Goal: Task Accomplishment & Management: Manage account settings

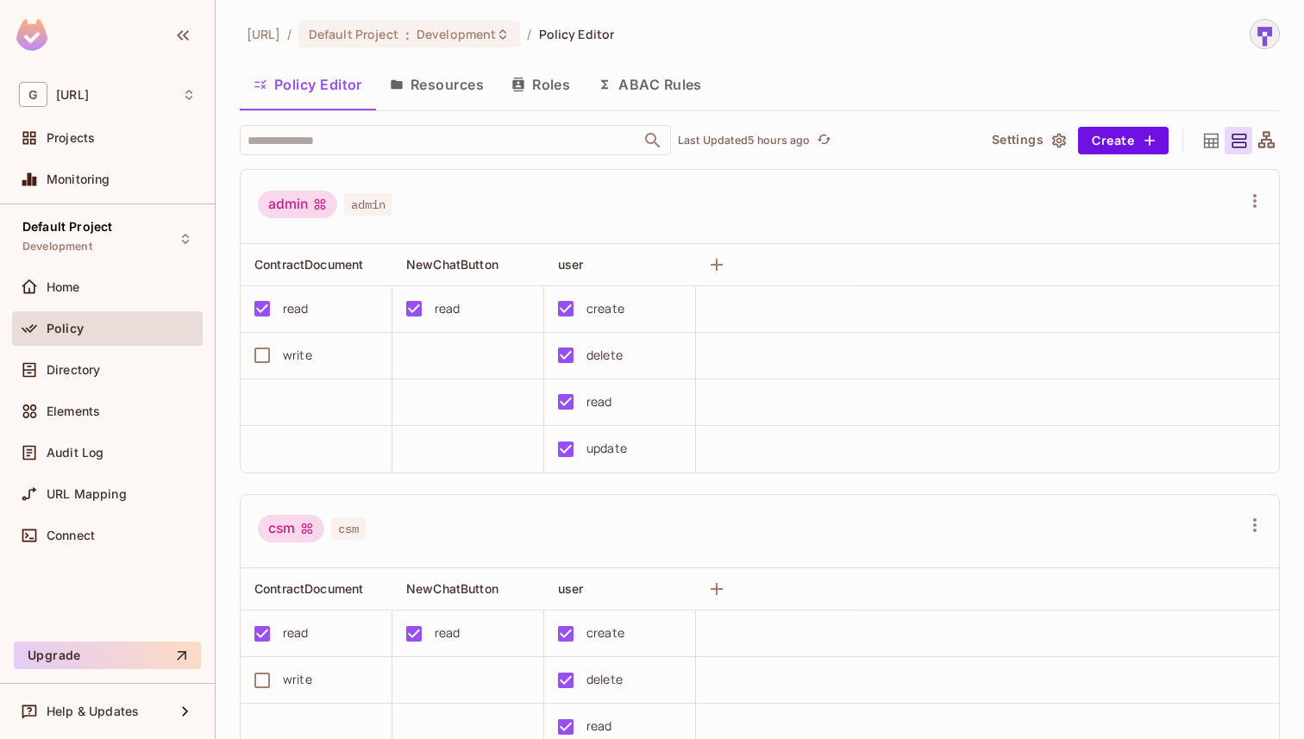
click at [469, 89] on button "Resources" at bounding box center [437, 84] width 122 height 43
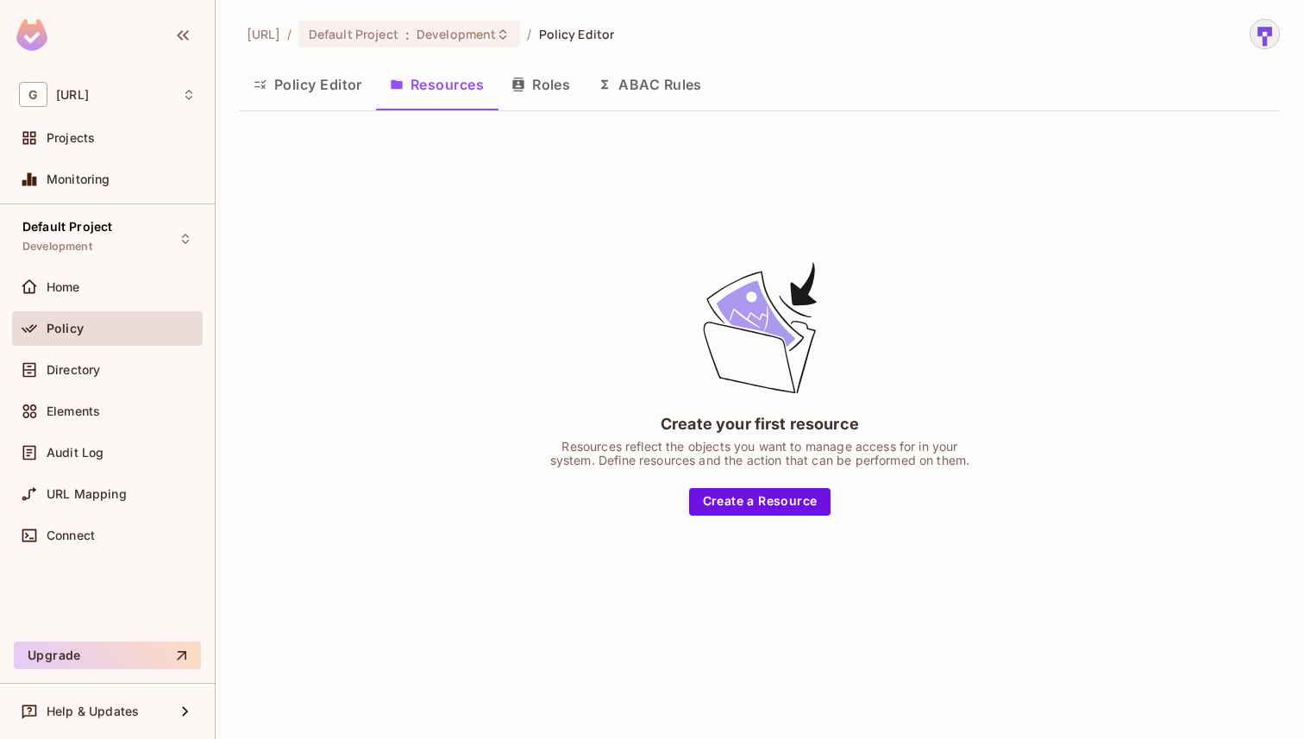
click at [543, 91] on button "Roles" at bounding box center [540, 84] width 86 height 43
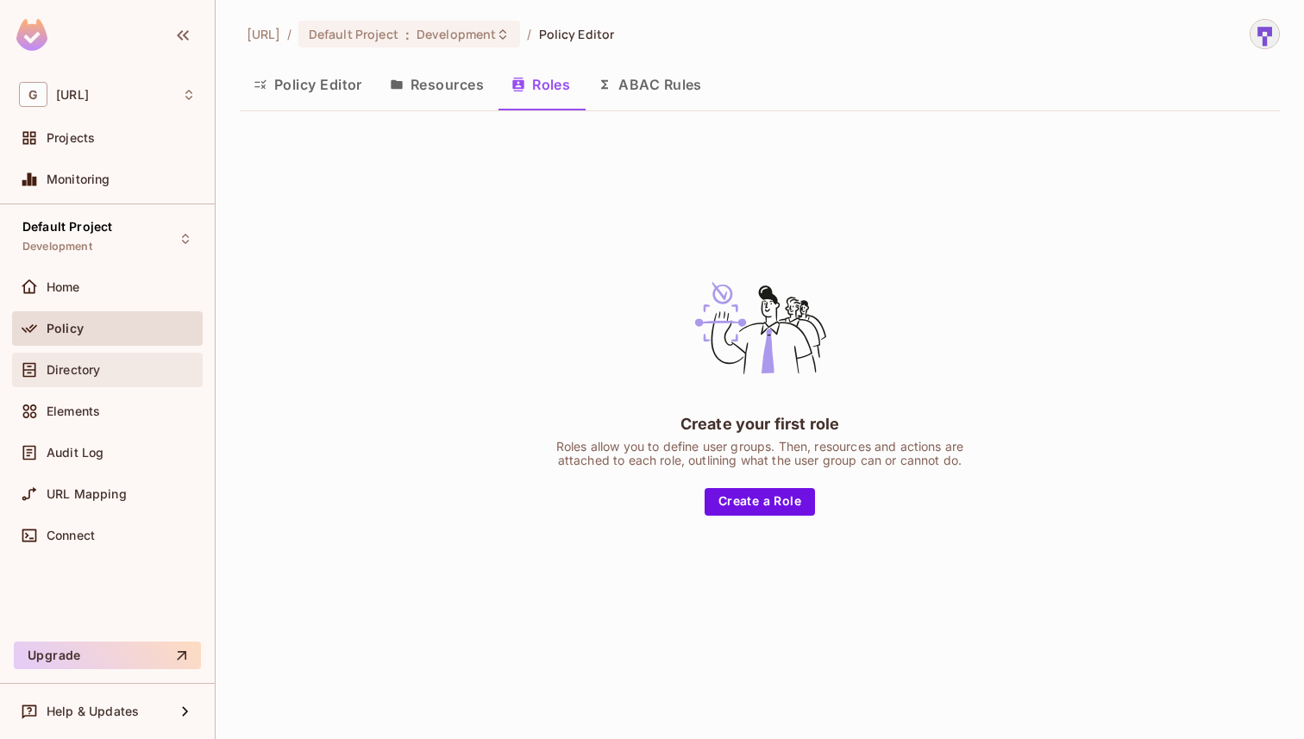
click at [101, 379] on div "Directory" at bounding box center [107, 370] width 177 height 21
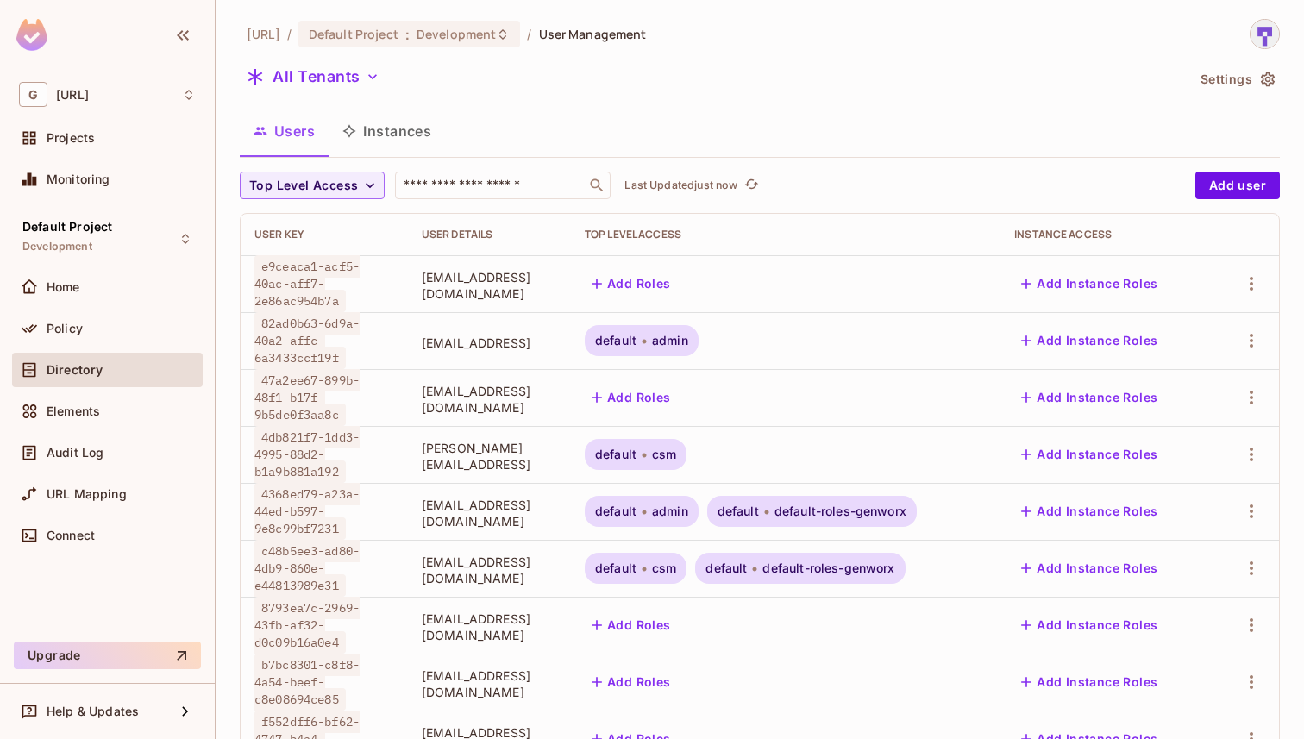
scroll to position [55, 0]
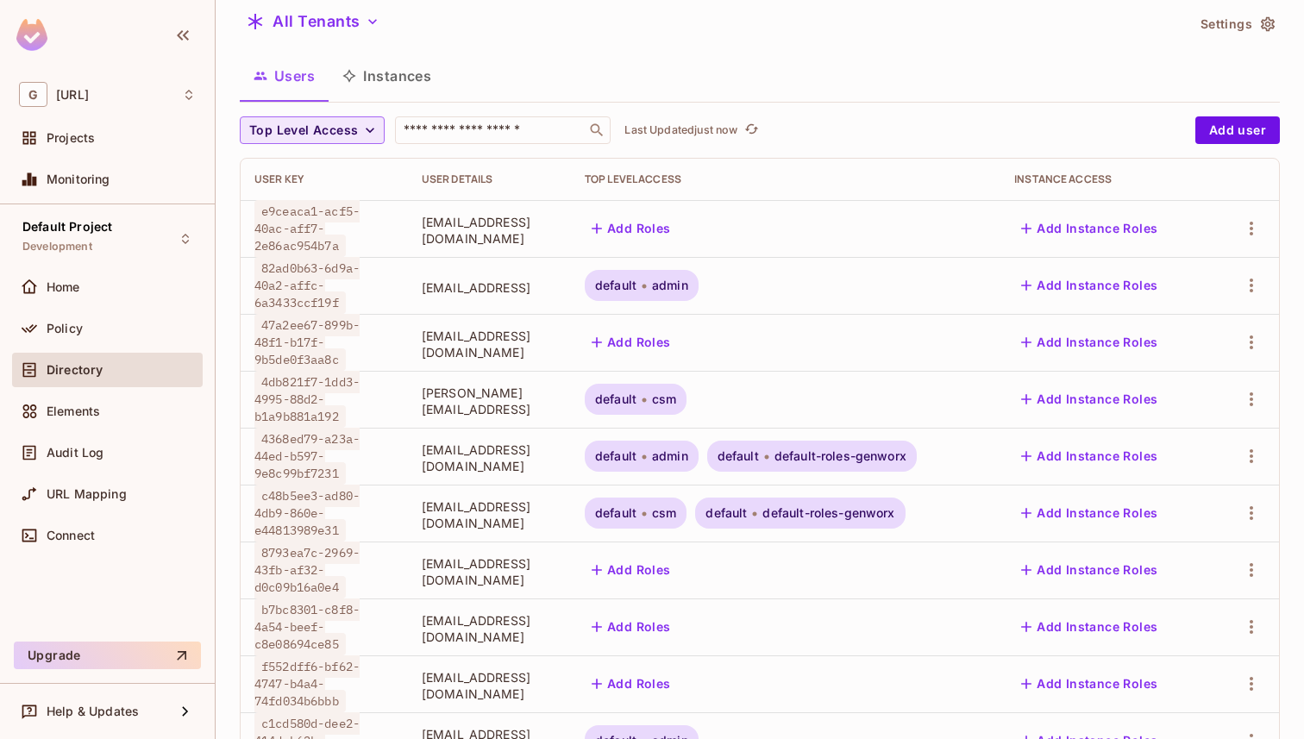
click at [362, 131] on icon "button" at bounding box center [369, 130] width 17 height 17
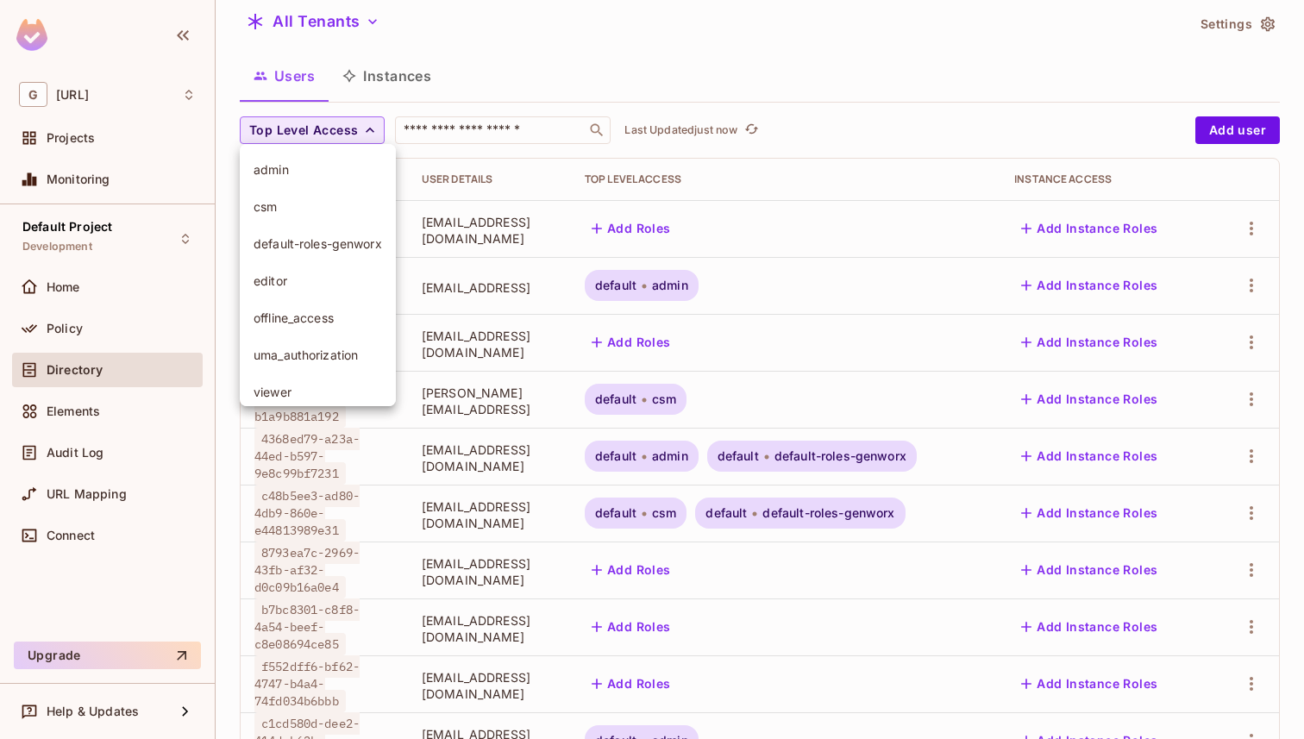
click at [349, 167] on span "admin" at bounding box center [317, 169] width 128 height 16
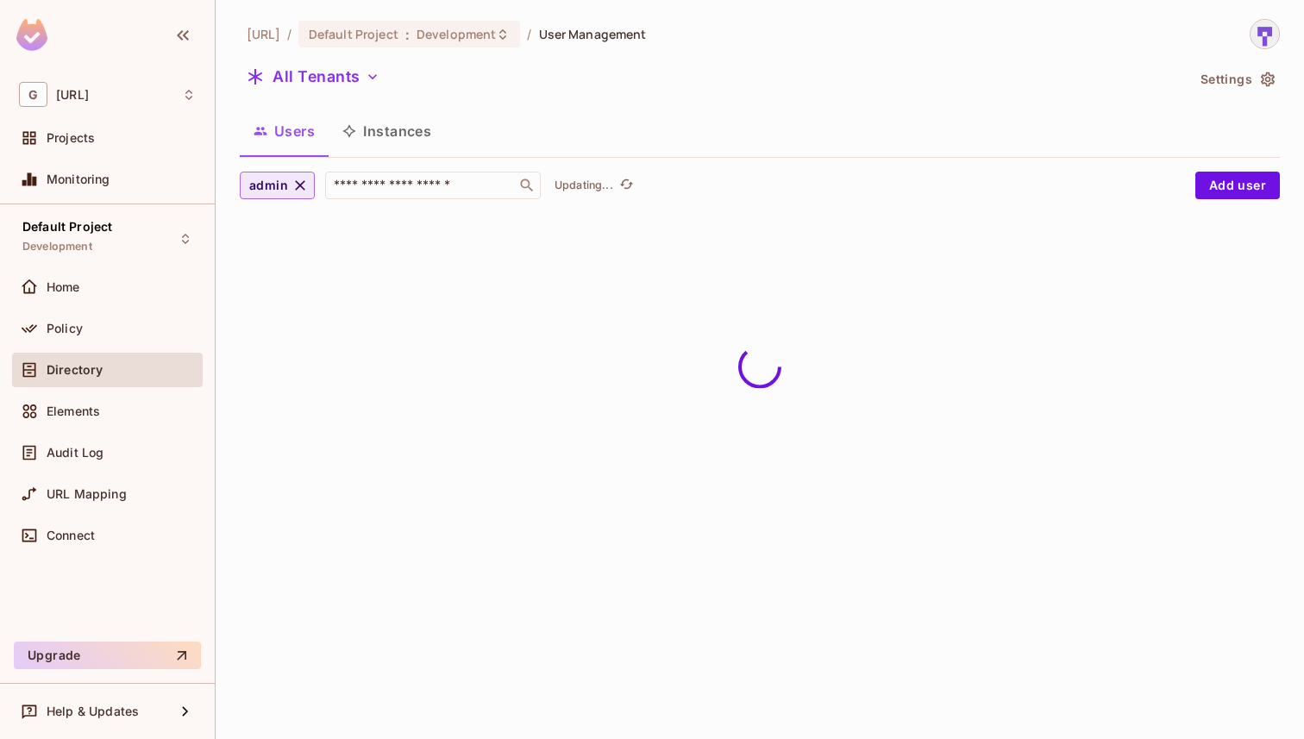
scroll to position [0, 0]
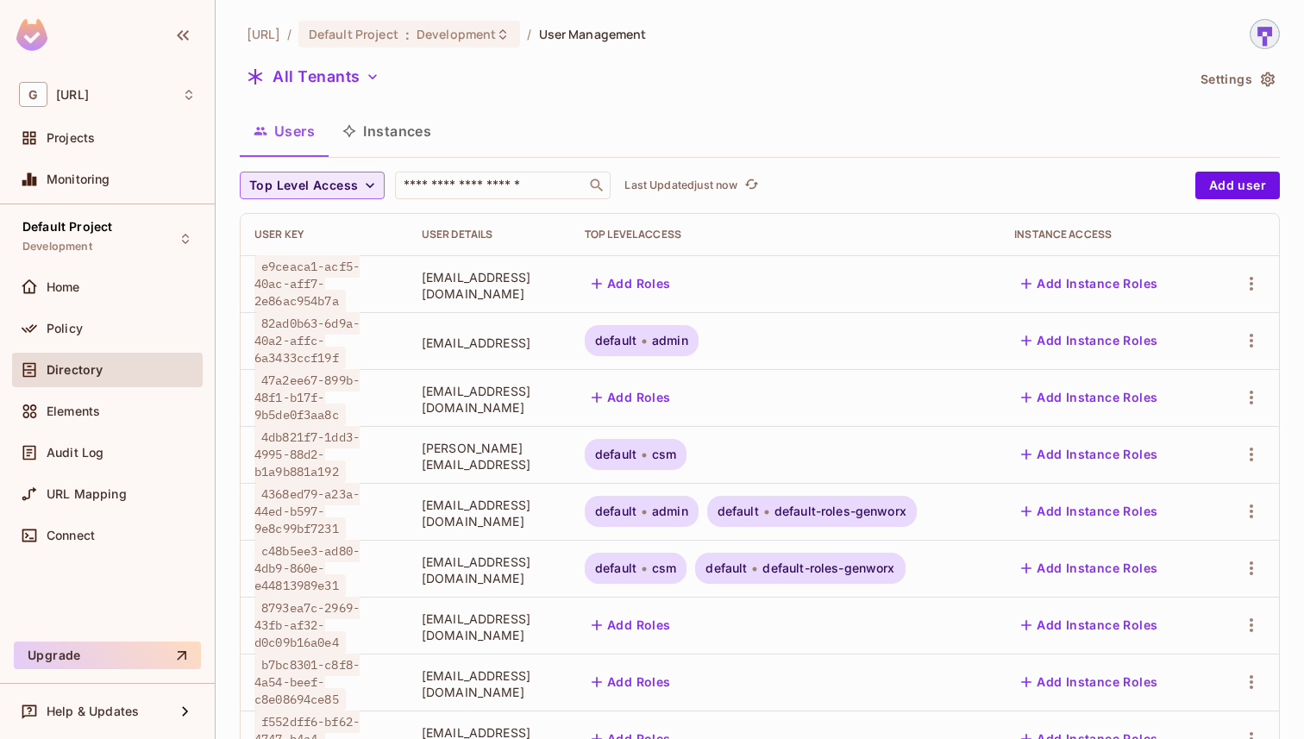
click at [364, 191] on icon "button" at bounding box center [369, 185] width 17 height 17
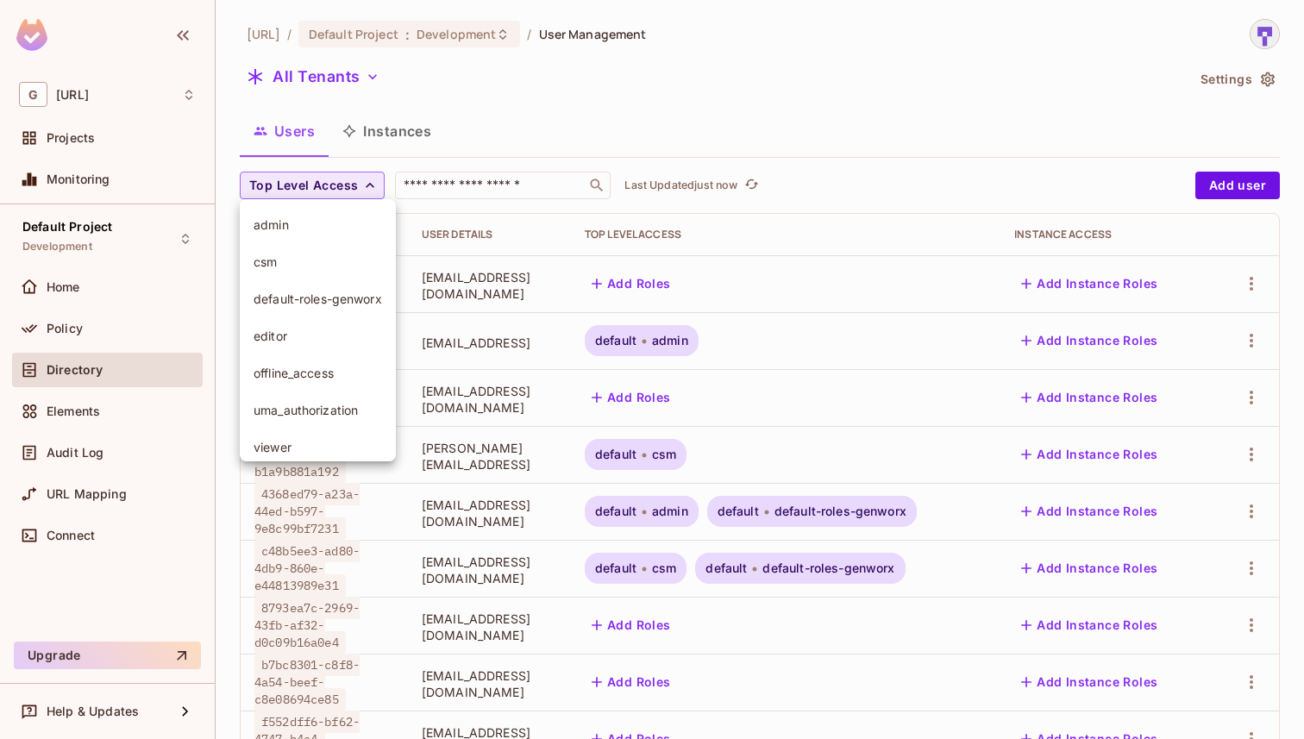
click at [346, 231] on span "admin" at bounding box center [317, 224] width 128 height 16
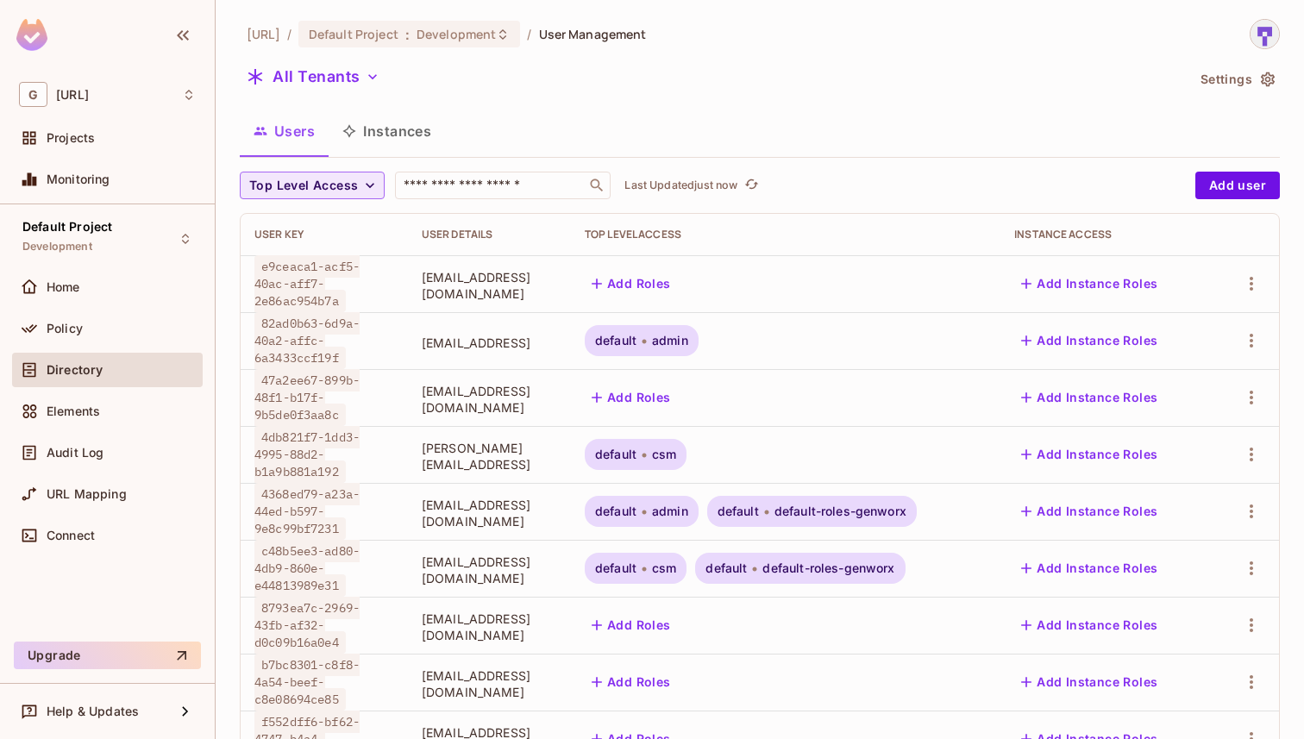
click at [359, 185] on button "Top Level Access" at bounding box center [312, 186] width 145 height 28
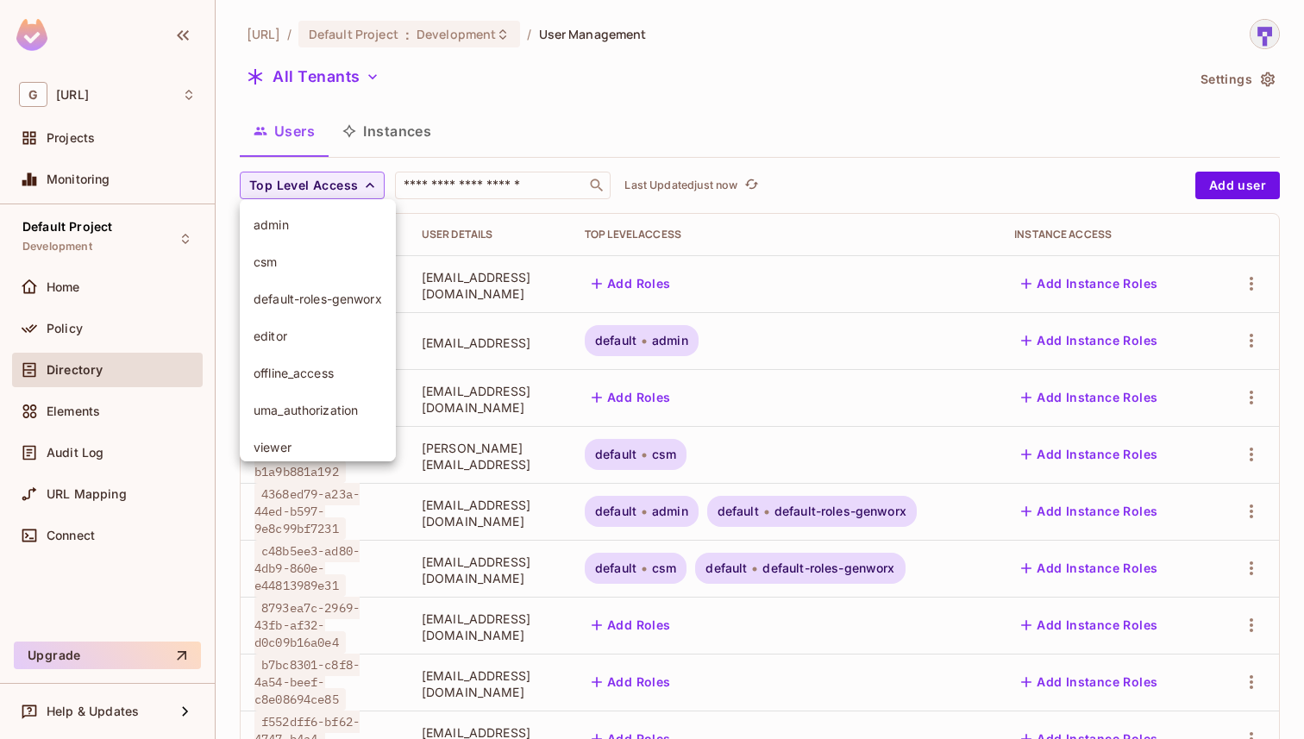
click at [322, 222] on span "admin" at bounding box center [317, 224] width 128 height 16
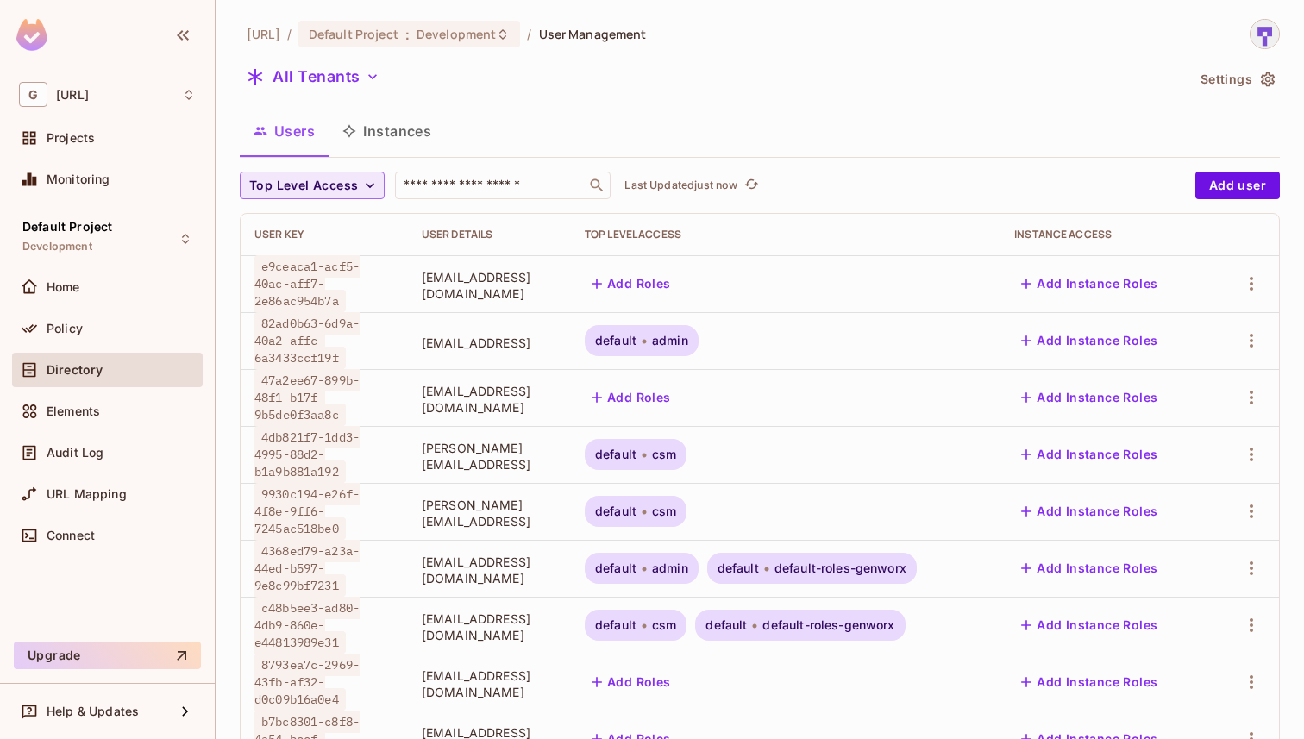
click at [364, 190] on icon "button" at bounding box center [369, 185] width 17 height 17
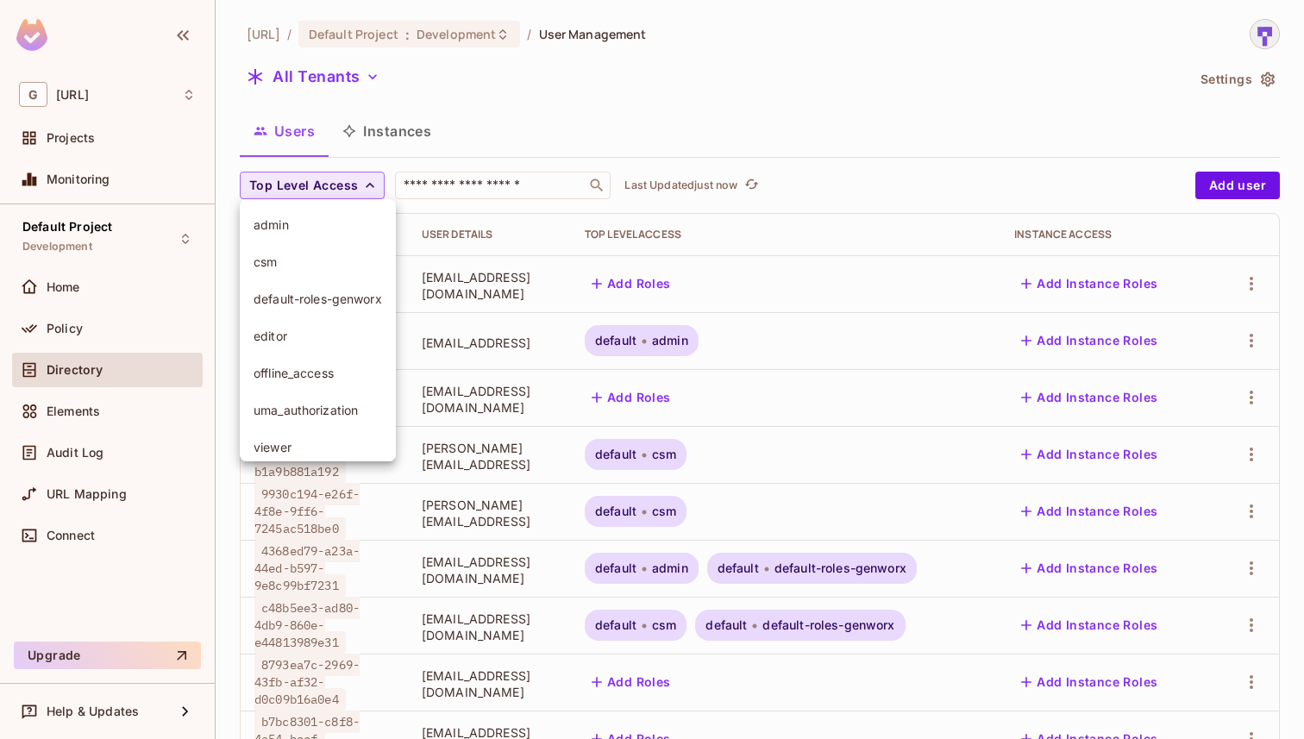
click at [320, 260] on span "csm" at bounding box center [317, 261] width 128 height 16
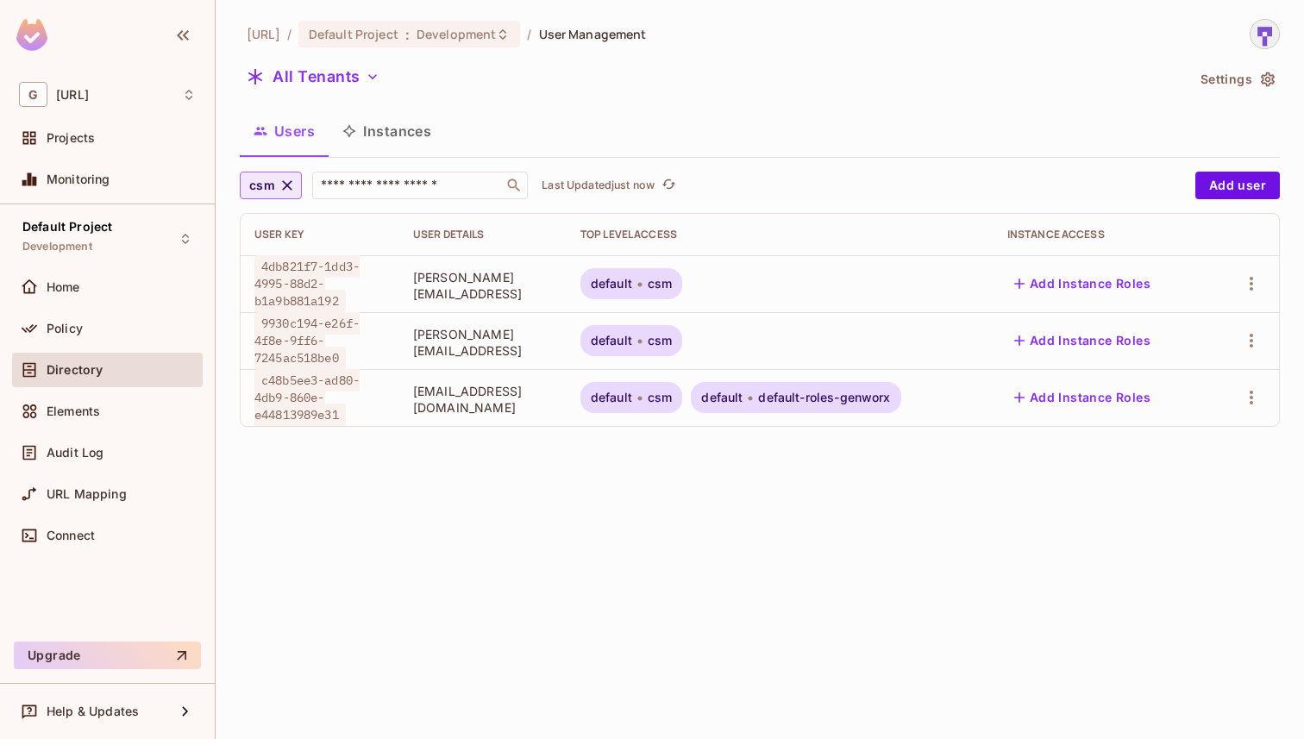
click at [283, 191] on icon "button" at bounding box center [286, 185] width 17 height 17
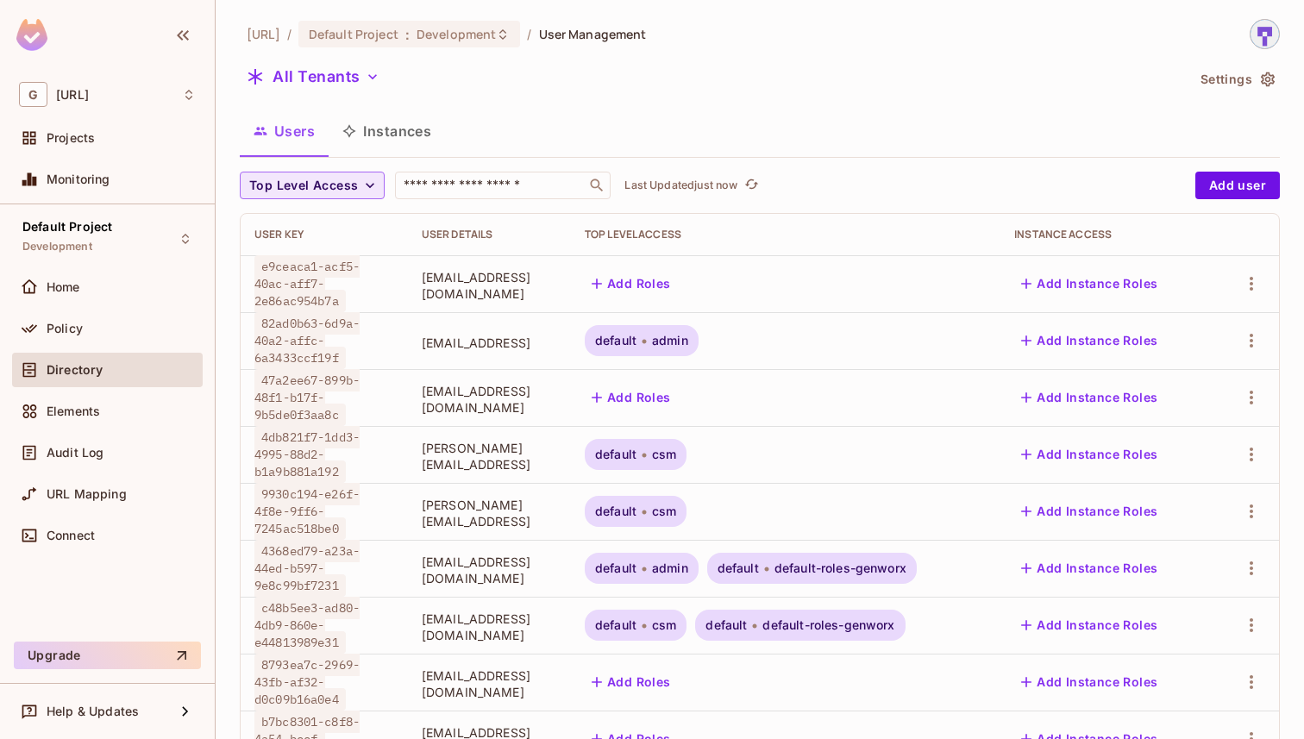
click at [355, 185] on span "Top Level Access" at bounding box center [303, 186] width 109 height 22
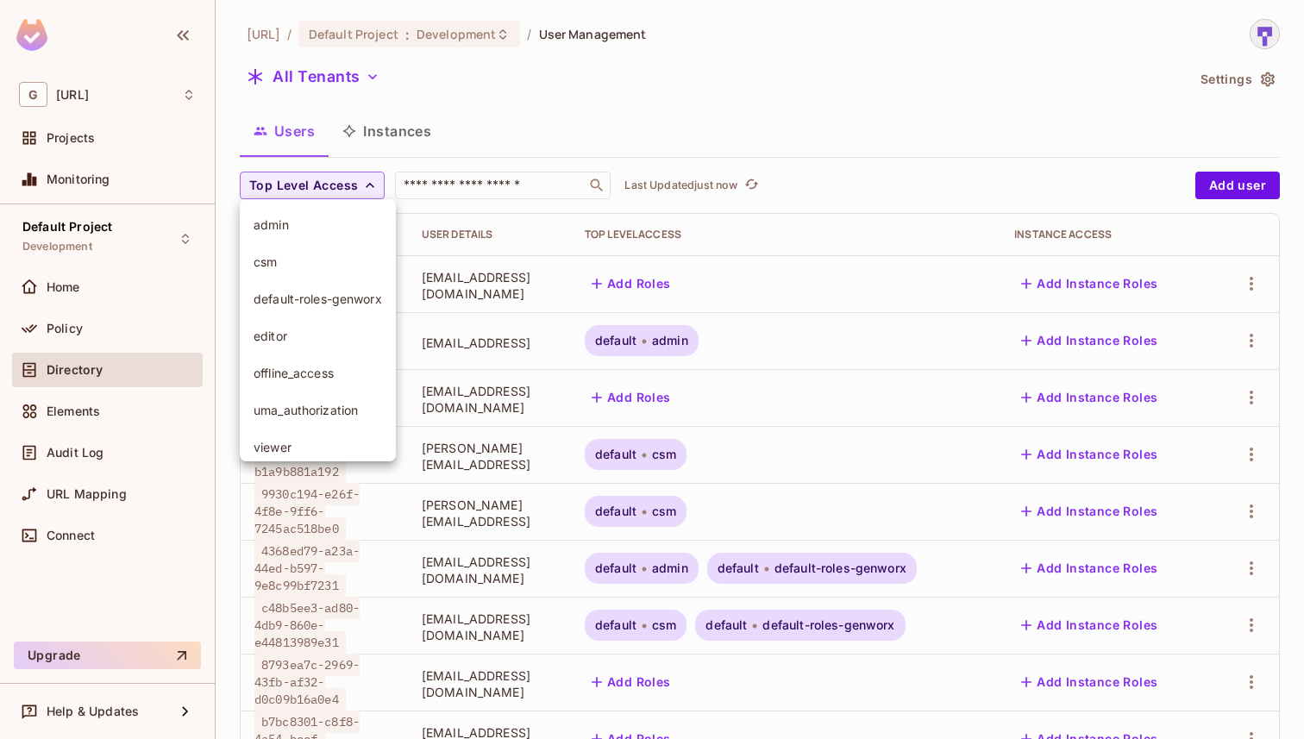
click at [329, 267] on span "csm" at bounding box center [317, 261] width 128 height 16
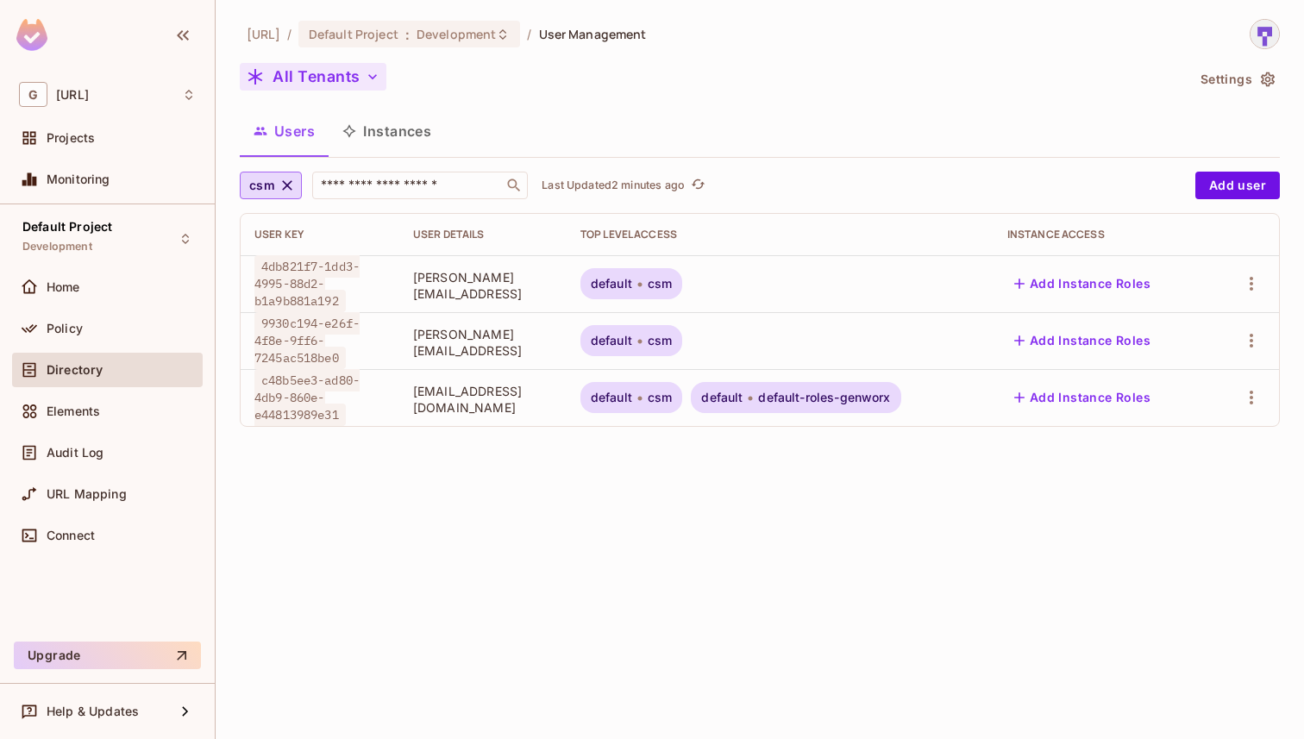
click at [357, 75] on button "All Tenants" at bounding box center [313, 77] width 147 height 28
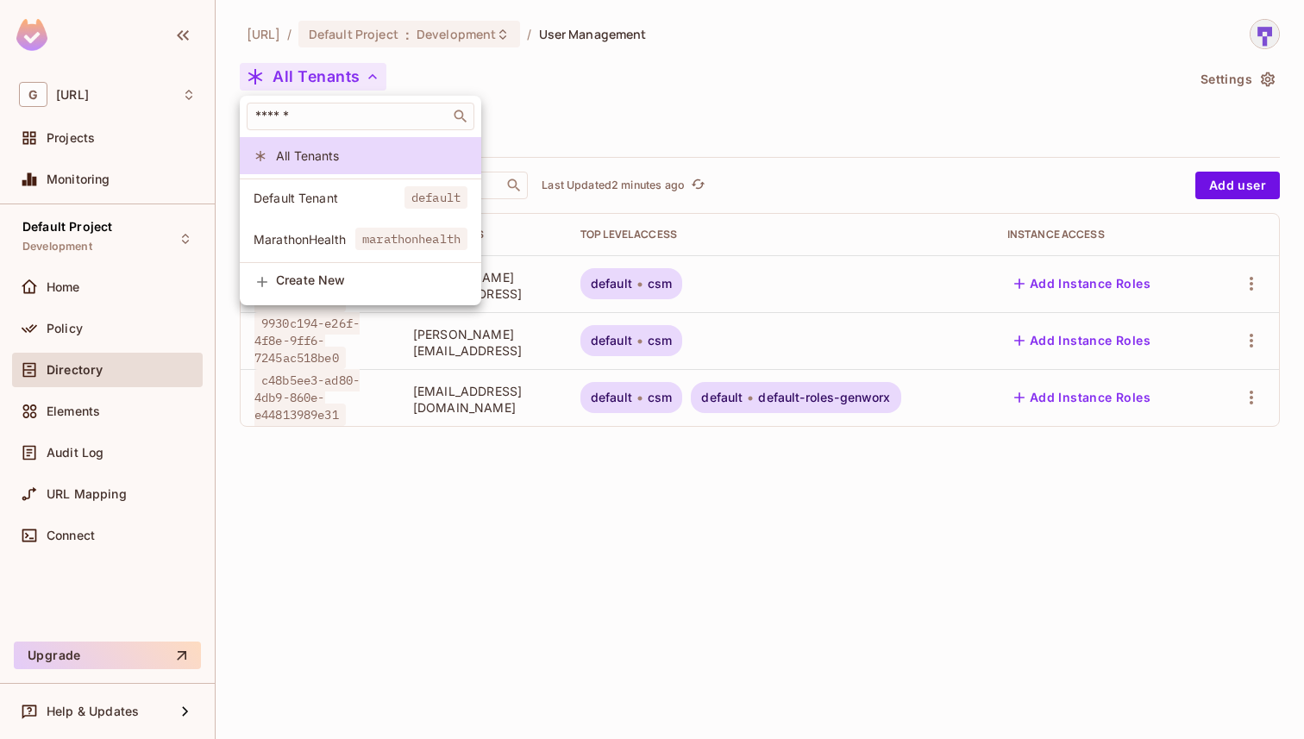
click at [329, 202] on span "Default Tenant" at bounding box center [328, 198] width 151 height 16
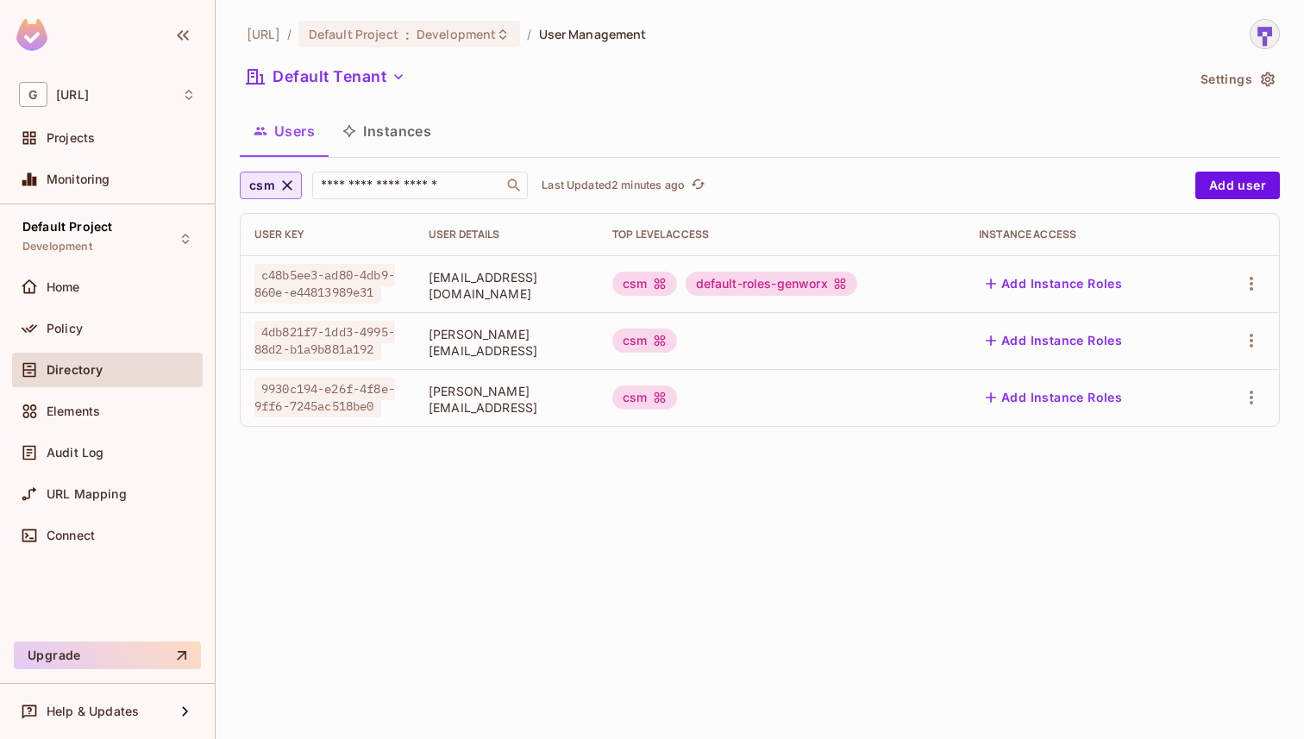
click at [288, 181] on icon "button" at bounding box center [286, 185] width 17 height 17
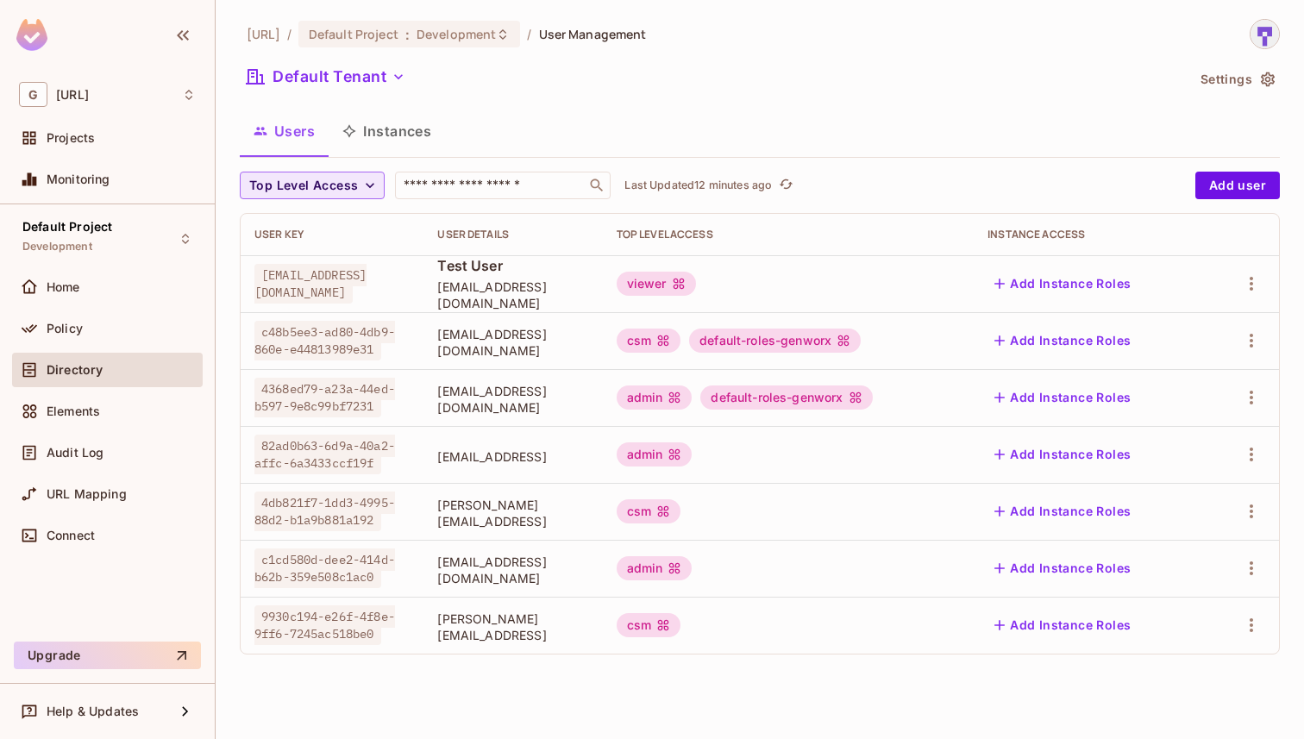
click at [349, 178] on span "Top Level Access" at bounding box center [303, 186] width 109 height 22
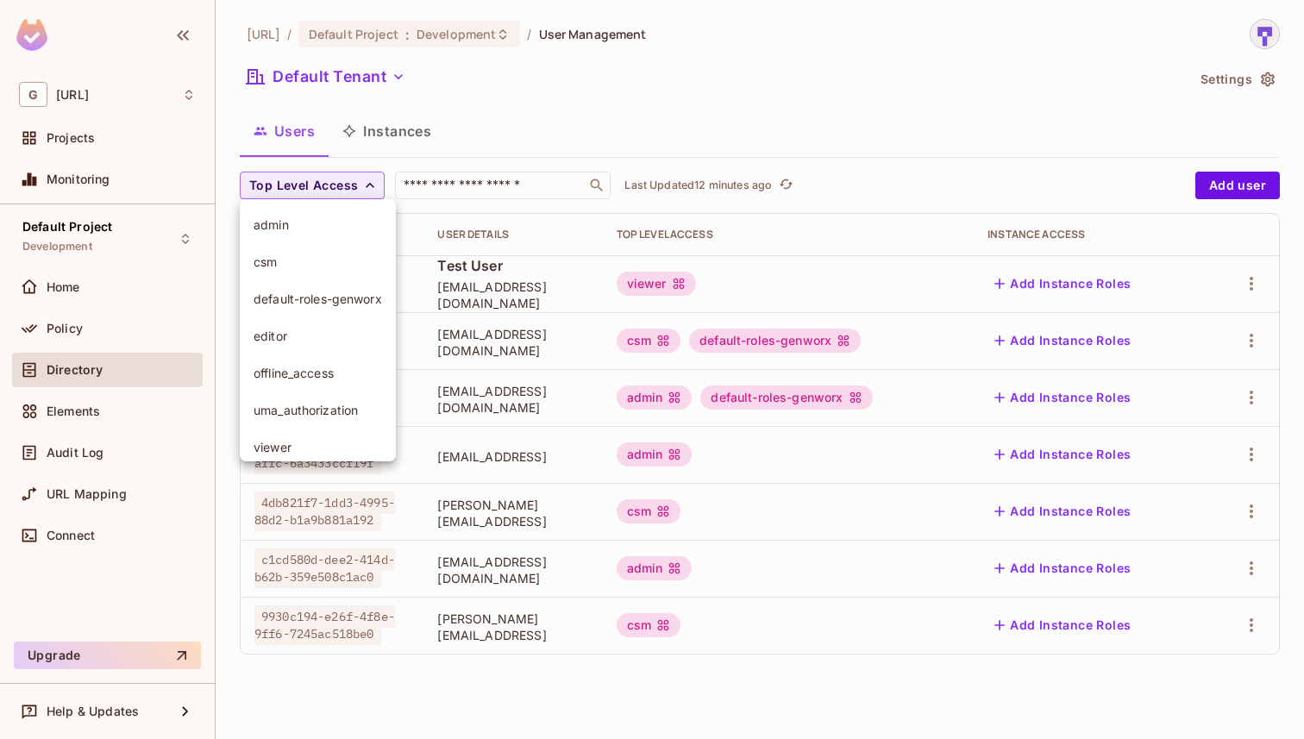
click at [318, 228] on span "admin" at bounding box center [317, 224] width 128 height 16
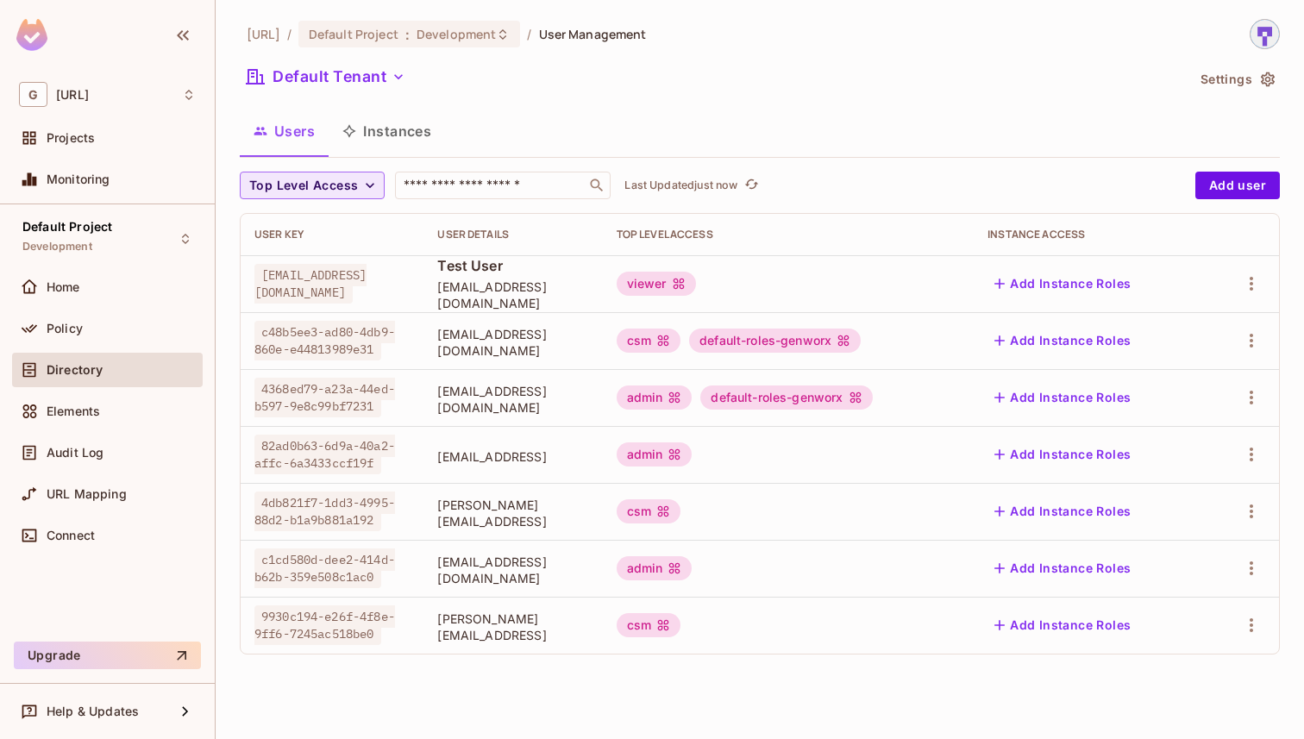
click at [355, 187] on span "Top Level Access" at bounding box center [303, 186] width 109 height 22
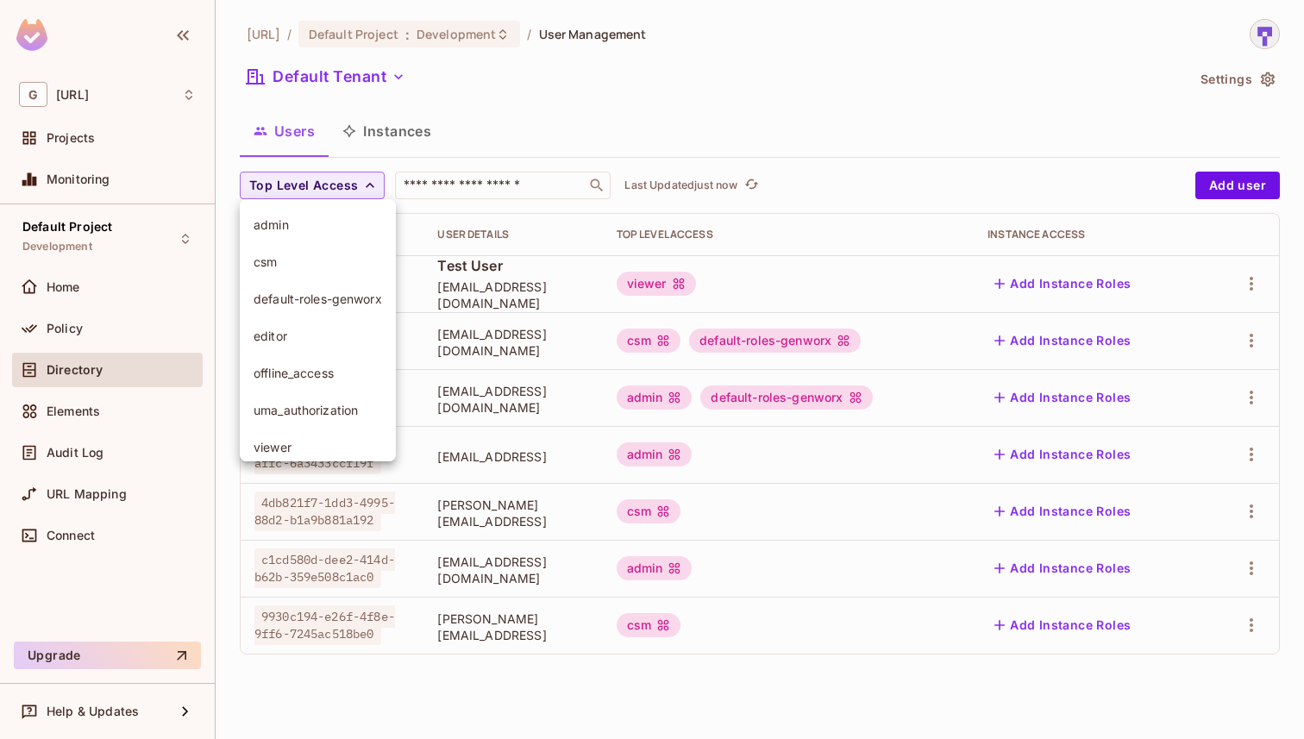
click at [341, 226] on span "admin" at bounding box center [317, 224] width 128 height 16
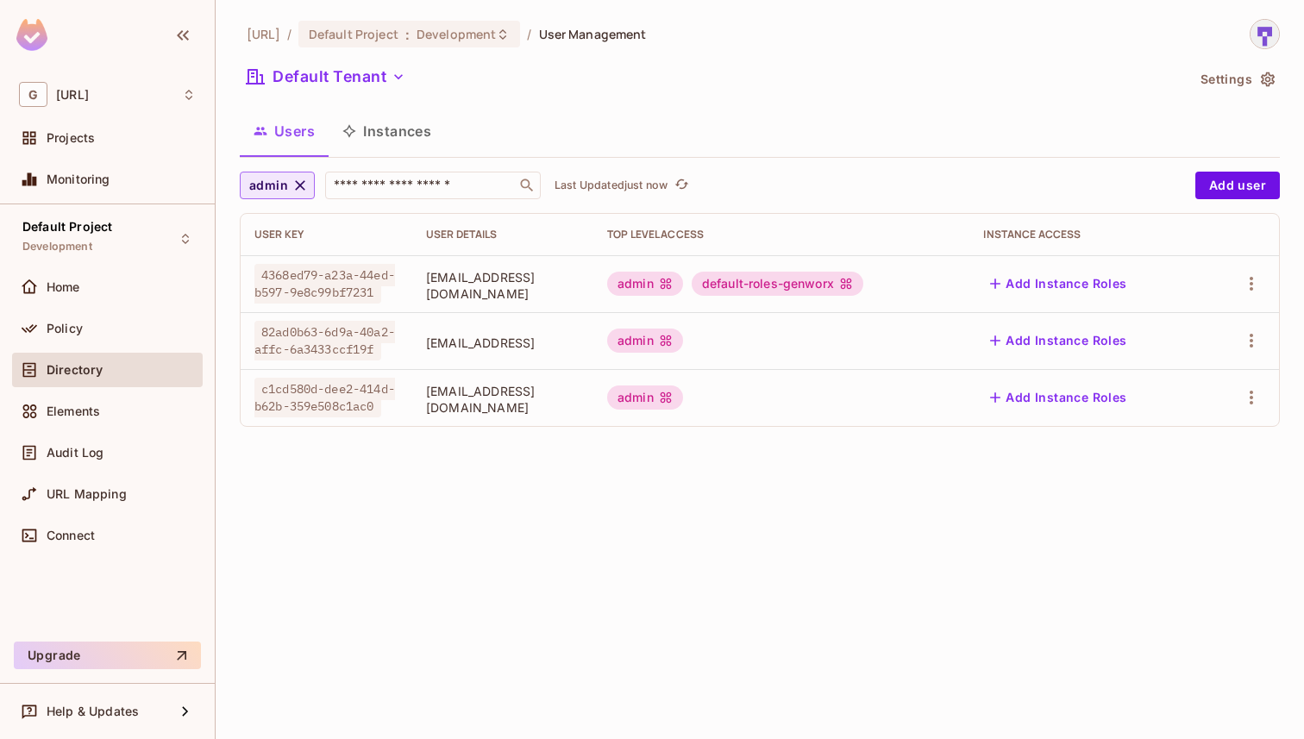
click at [298, 186] on icon "button" at bounding box center [300, 185] width 10 height 10
